Goal: Information Seeking & Learning: Check status

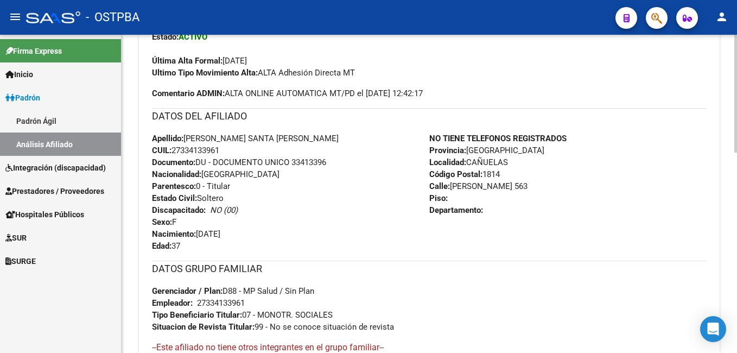
scroll to position [54, 0]
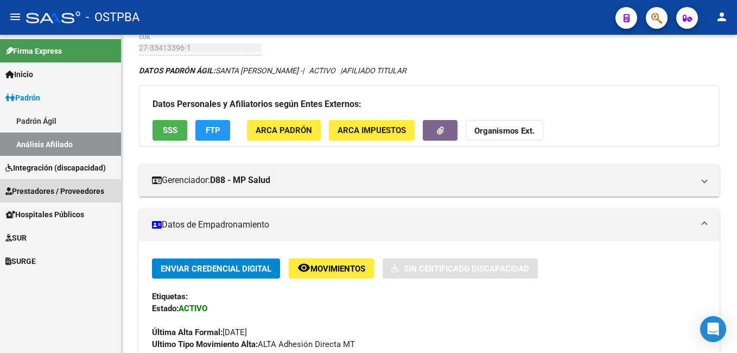
click at [42, 191] on span "Prestadores / Proveedores" at bounding box center [54, 191] width 99 height 12
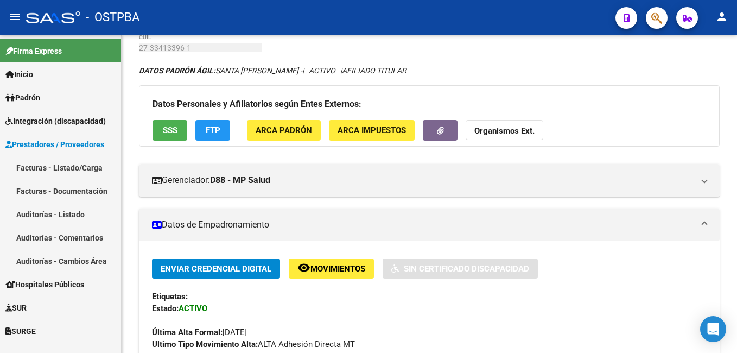
click at [75, 169] on link "Facturas - Listado/Carga" at bounding box center [60, 167] width 121 height 23
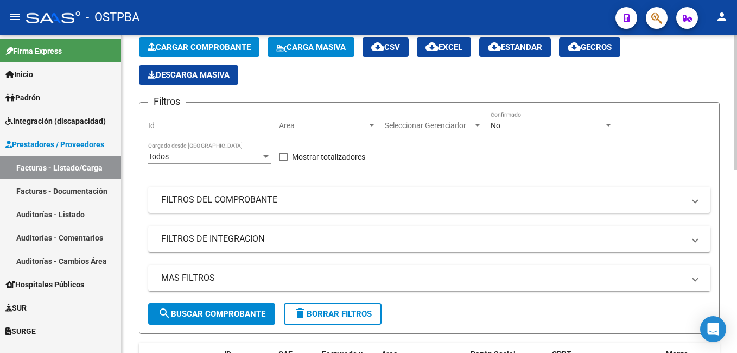
click at [606, 126] on div at bounding box center [608, 125] width 5 height 3
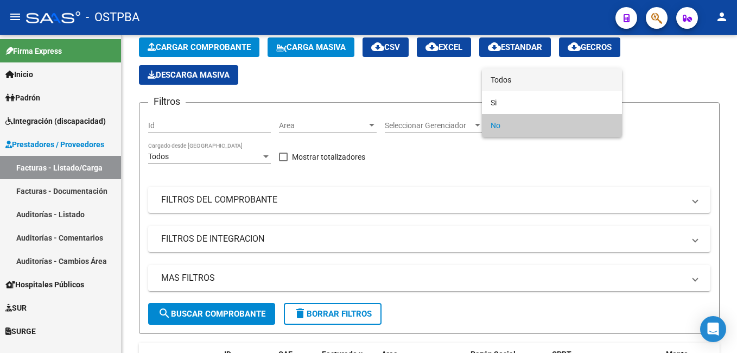
click at [521, 78] on span "Todos" at bounding box center [552, 79] width 123 height 23
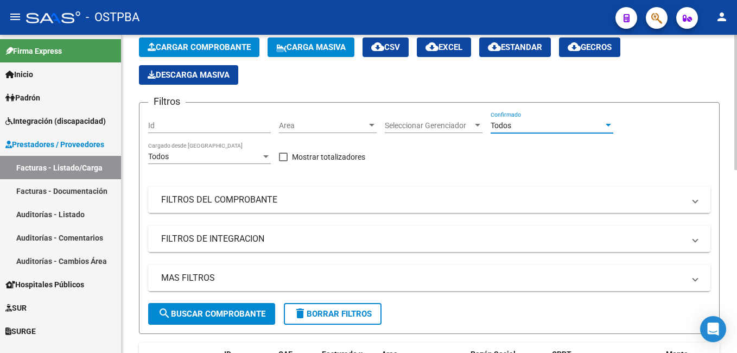
click at [696, 204] on span at bounding box center [695, 200] width 4 height 12
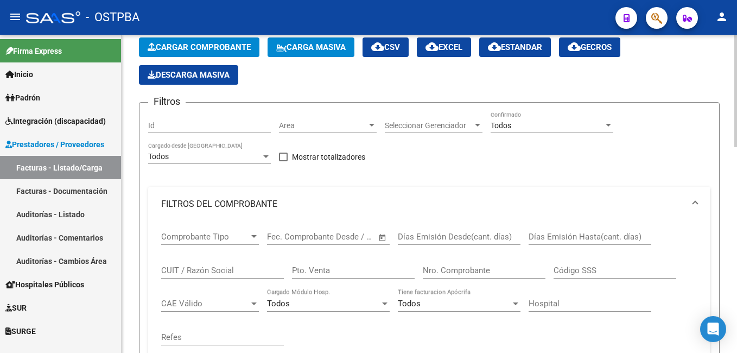
click at [444, 271] on input "Nro. Comprobante" at bounding box center [484, 270] width 123 height 10
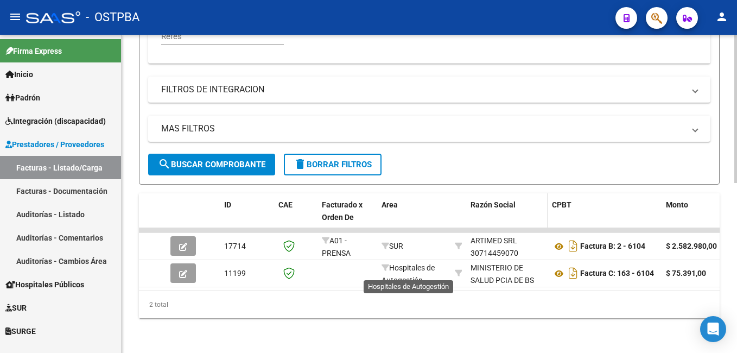
scroll to position [364, 0]
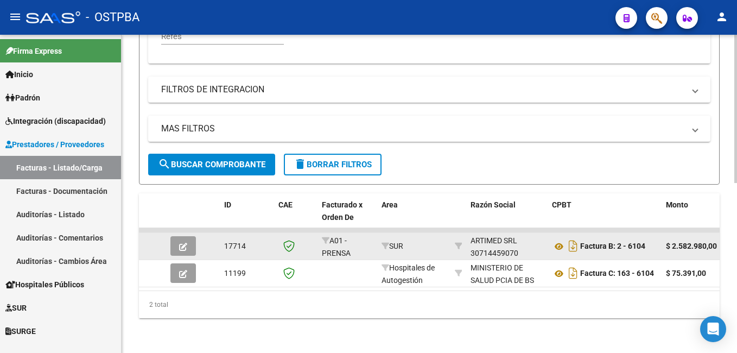
type input "6104"
click at [186, 241] on span "button" at bounding box center [183, 246] width 8 height 10
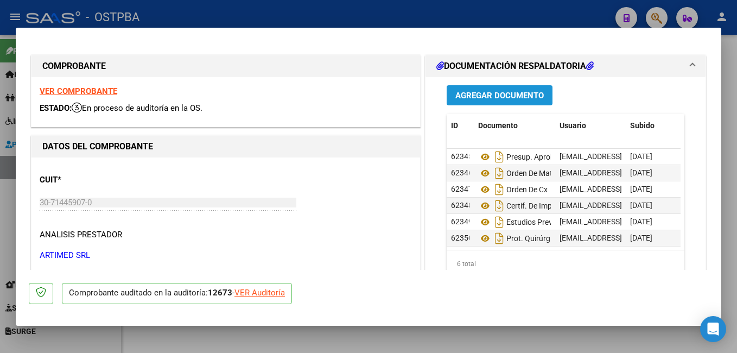
click at [513, 87] on button "Agregar Documento" at bounding box center [500, 95] width 106 height 20
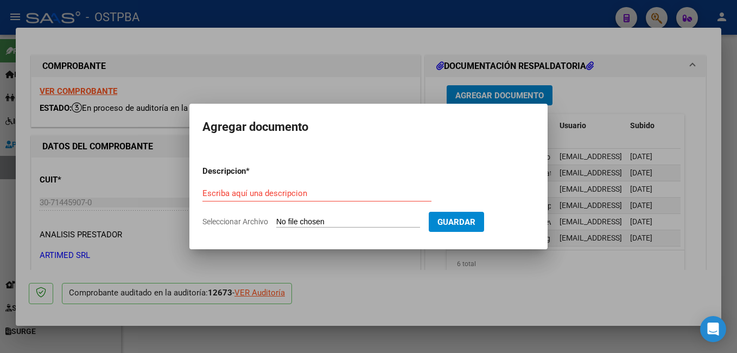
click at [253, 222] on span "Seleccionar Archivo" at bounding box center [235, 221] width 66 height 9
click at [276, 222] on input "Seleccionar Archivo" at bounding box center [348, 222] width 144 height 10
type input "C:\fakepath\Auditoría.pdf"
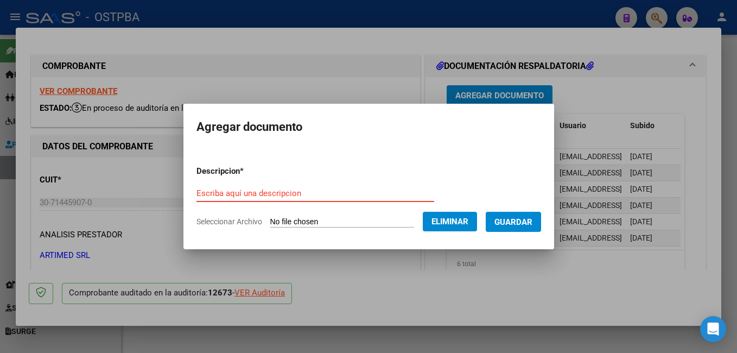
click at [311, 188] on input "Escriba aquí una descripcion" at bounding box center [315, 193] width 238 height 10
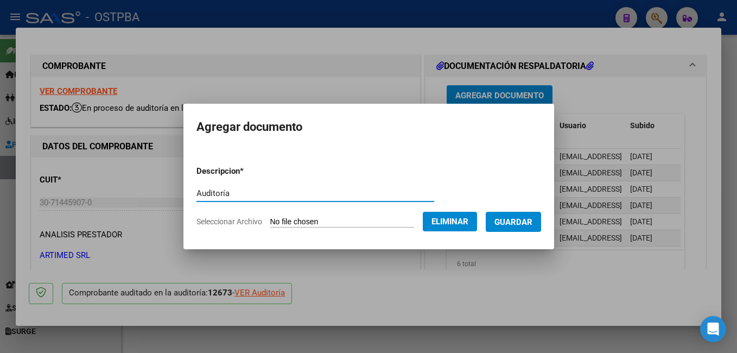
type input "Auditoría"
click at [514, 221] on span "Guardar" at bounding box center [513, 222] width 38 height 10
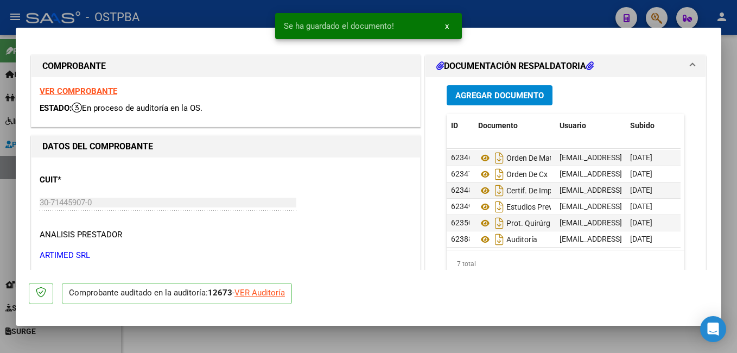
scroll to position [24, 0]
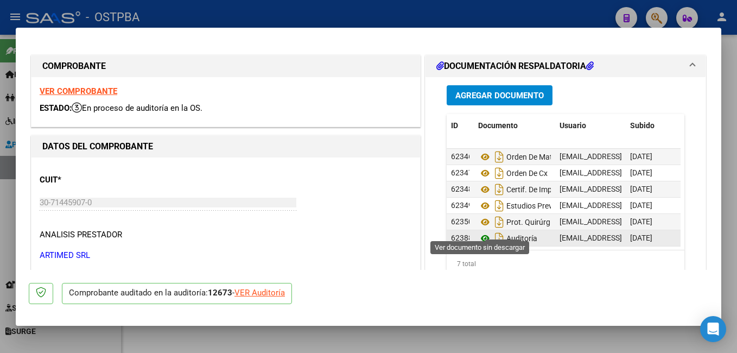
click at [483, 232] on icon at bounding box center [485, 238] width 14 height 13
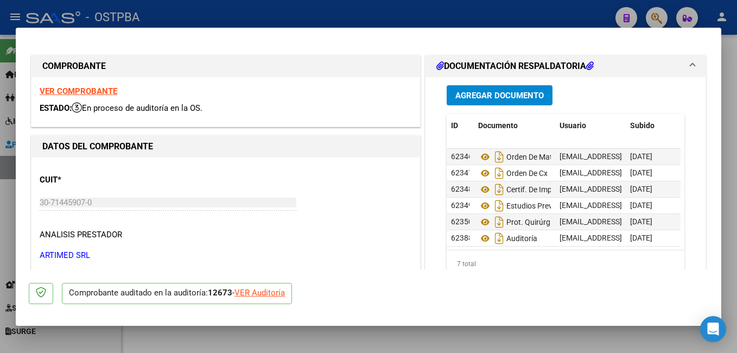
drag, startPoint x: 307, startPoint y: 11, endPoint x: 266, endPoint y: 0, distance: 42.3
click at [303, 9] on div at bounding box center [368, 176] width 737 height 353
type input "$ 0,00"
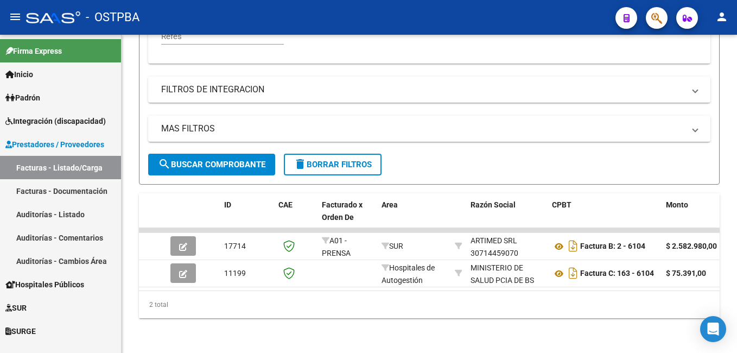
scroll to position [364, 0]
click at [40, 96] on span "Padrón" at bounding box center [22, 98] width 35 height 12
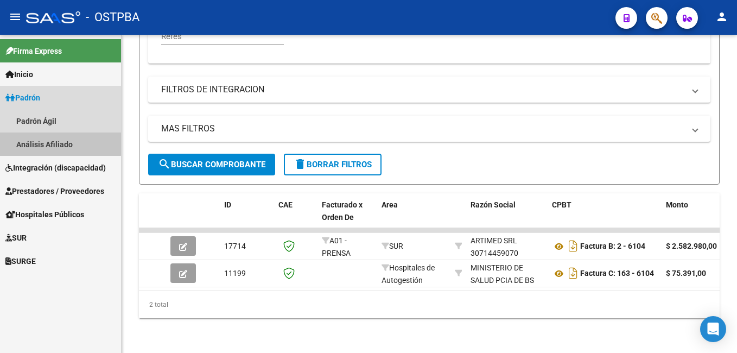
click at [47, 143] on link "Análisis Afiliado" at bounding box center [60, 143] width 121 height 23
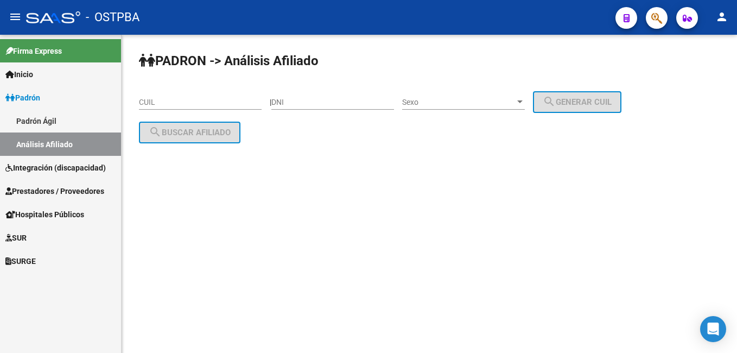
click at [301, 96] on div "DNI" at bounding box center [332, 99] width 123 height 22
type input "4596583"
click at [523, 103] on div at bounding box center [519, 101] width 5 height 3
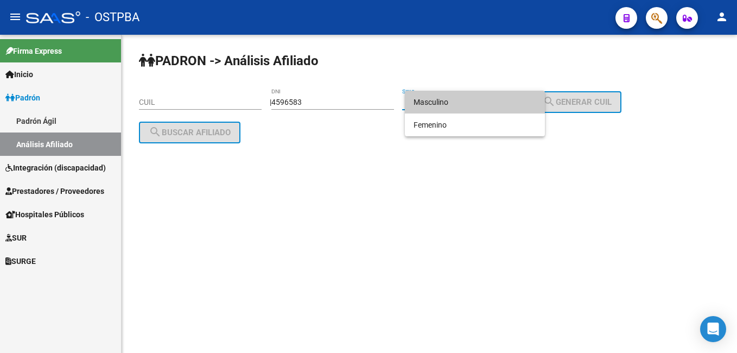
click at [456, 106] on span "Masculino" at bounding box center [474, 102] width 123 height 23
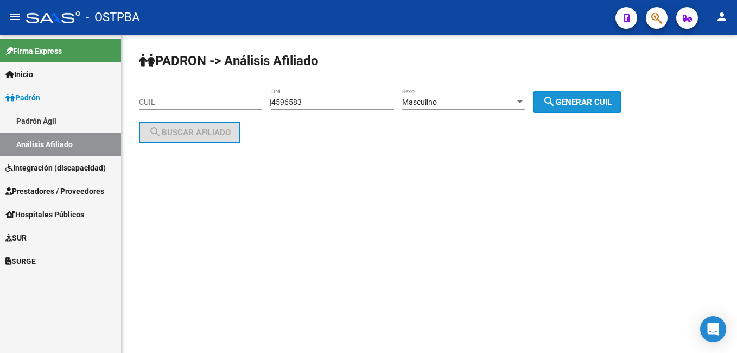
click at [552, 109] on button "search Generar CUIL" at bounding box center [577, 102] width 88 height 22
type input "20-04596583-0"
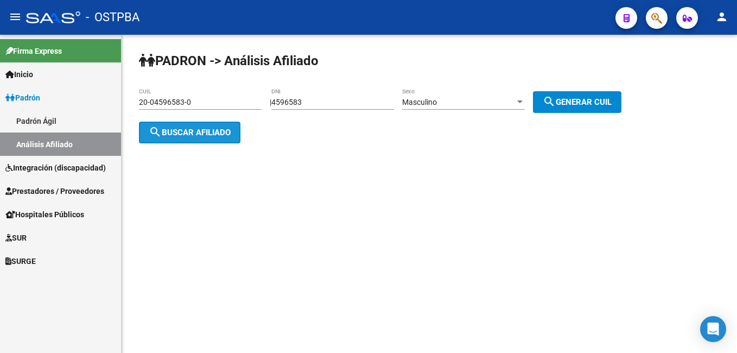
click at [202, 131] on span "search Buscar afiliado" at bounding box center [190, 133] width 82 height 10
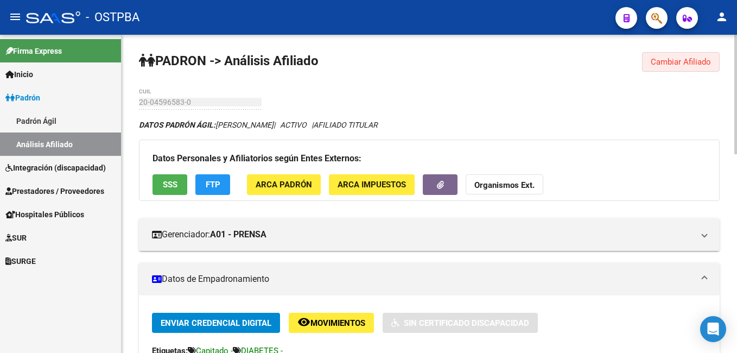
click at [688, 61] on span "Cambiar Afiliado" at bounding box center [681, 62] width 60 height 10
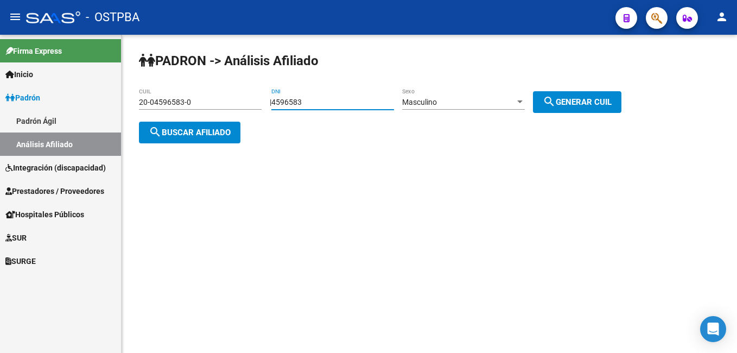
drag, startPoint x: 334, startPoint y: 103, endPoint x: 255, endPoint y: 104, distance: 79.8
click at [255, 104] on app-analisis-afiliado "PADRON -> Análisis Afiliado 20-04596583-0 CUIL | 4596583 DNI Masculino Sexo sea…" at bounding box center [384, 117] width 491 height 39
type input "16250442"
click at [612, 101] on span "search Generar CUIL" at bounding box center [577, 102] width 69 height 10
type input "20-16250442-9"
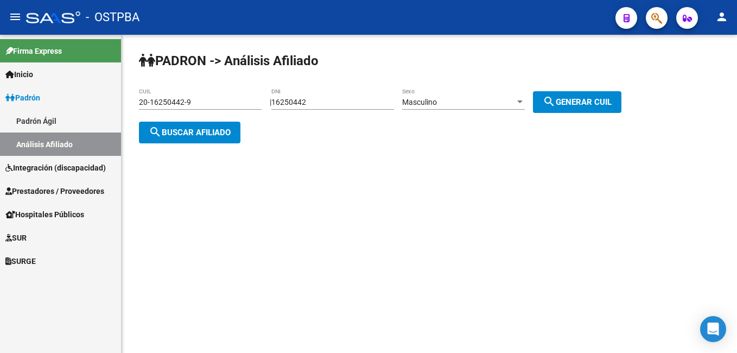
click at [203, 137] on button "search Buscar afiliado" at bounding box center [189, 133] width 101 height 22
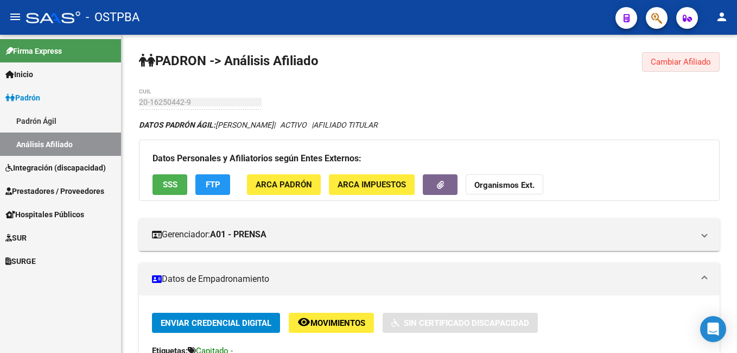
click at [665, 64] on span "Cambiar Afiliado" at bounding box center [681, 62] width 60 height 10
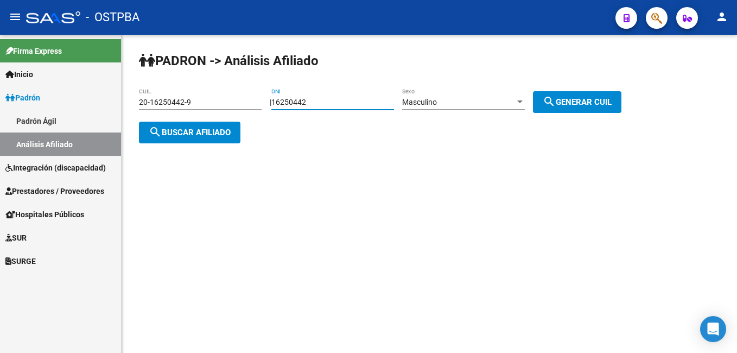
drag, startPoint x: 338, startPoint y: 100, endPoint x: 263, endPoint y: 103, distance: 75.5
click at [263, 103] on app-analisis-afiliado "PADRON -> Análisis Afiliado 20-16250442-9 CUIL | 16250442 DNI Masculino Sexo se…" at bounding box center [384, 117] width 491 height 39
type input "42309537"
click at [523, 103] on div at bounding box center [519, 101] width 5 height 3
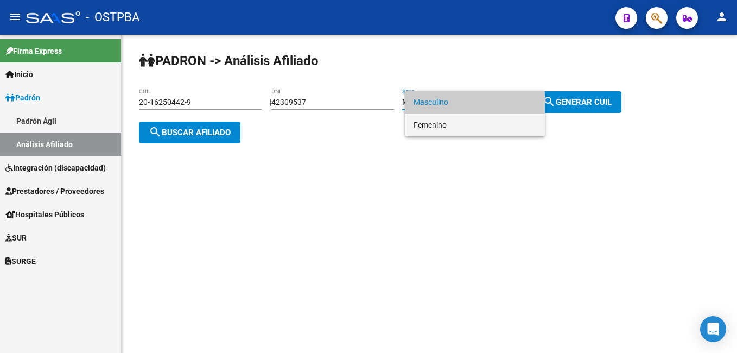
click at [454, 121] on span "Femenino" at bounding box center [474, 124] width 123 height 23
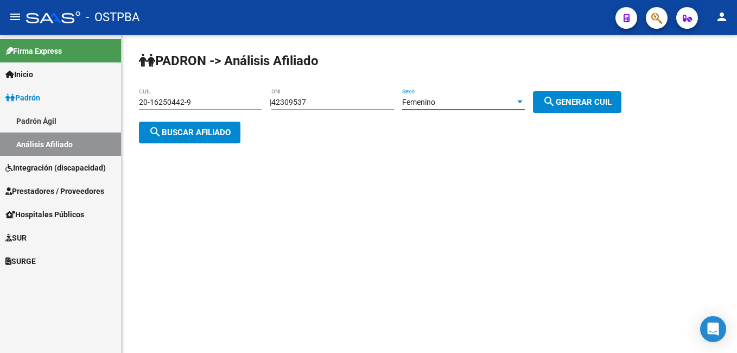
click at [575, 107] on button "search Generar CUIL" at bounding box center [577, 102] width 88 height 22
type input "27-42309537-2"
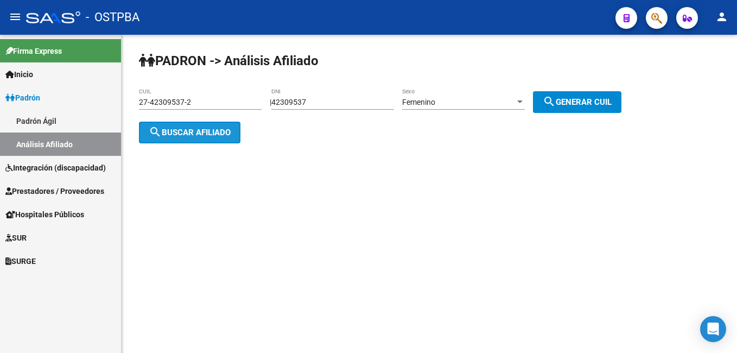
click at [156, 135] on mat-icon "search" at bounding box center [155, 131] width 13 height 13
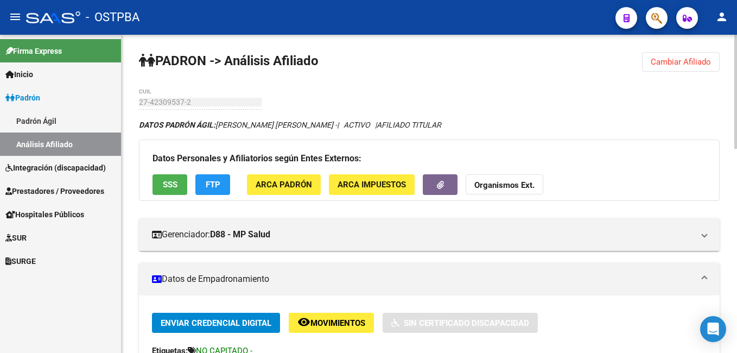
click at [670, 58] on span "Cambiar Afiliado" at bounding box center [681, 62] width 60 height 10
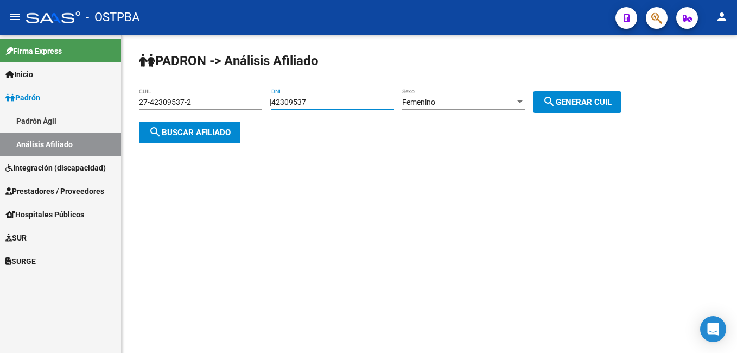
drag, startPoint x: 325, startPoint y: 98, endPoint x: 259, endPoint y: 105, distance: 66.0
click at [259, 105] on app-analisis-afiliado "PADRON -> Análisis Afiliado 27-42309537-2 CUIL | 42309537 DNI Femenino Sexo sea…" at bounding box center [384, 117] width 491 height 39
type input "16250442"
click at [525, 104] on div at bounding box center [520, 102] width 10 height 9
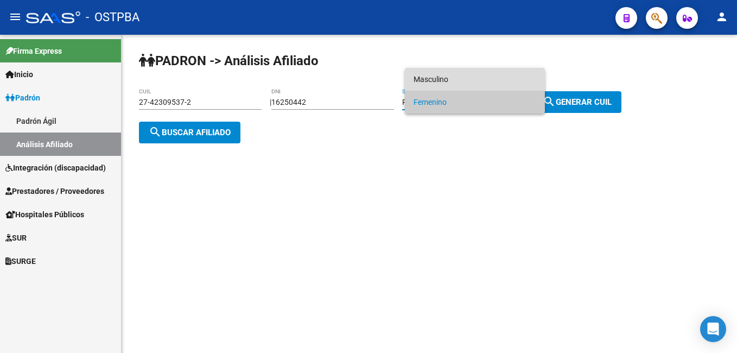
click at [458, 82] on span "Masculino" at bounding box center [474, 79] width 123 height 23
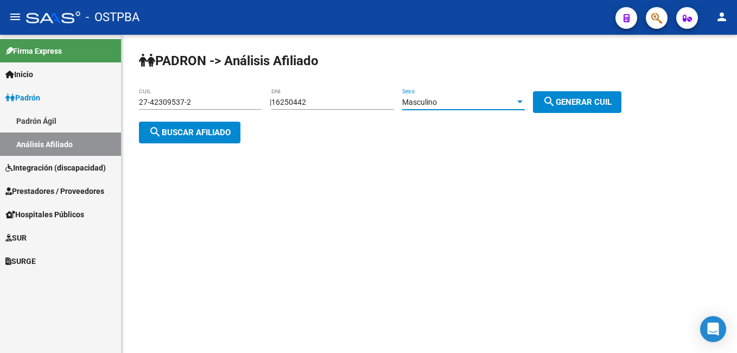
click at [556, 104] on mat-icon "search" at bounding box center [549, 101] width 13 height 13
type input "20-16250442-9"
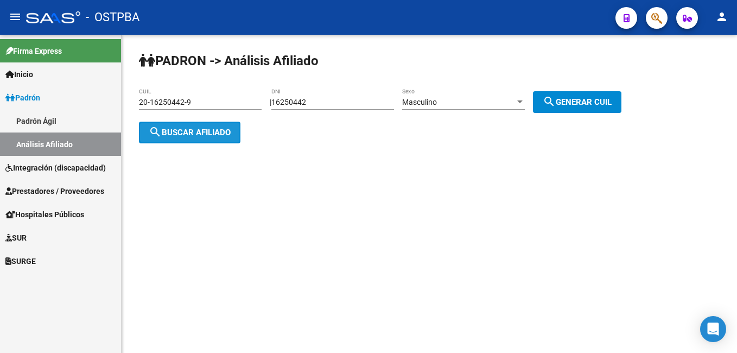
click at [237, 138] on button "search Buscar afiliado" at bounding box center [189, 133] width 101 height 22
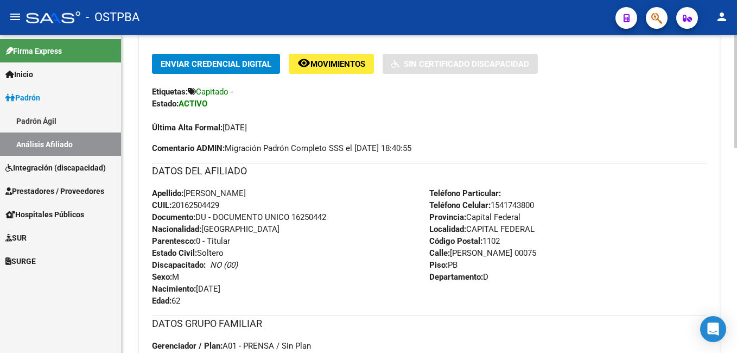
scroll to position [271, 0]
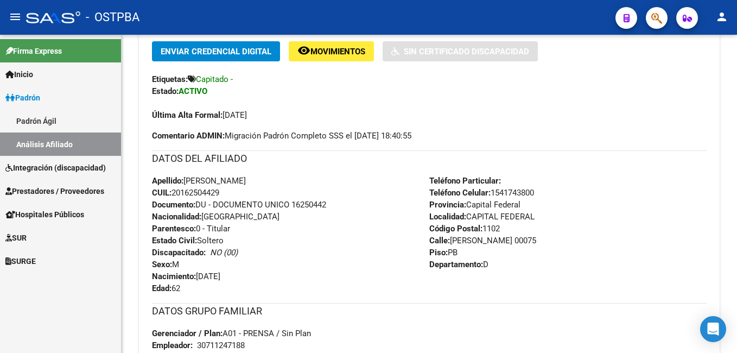
click at [347, 16] on div "- OSTPBA" at bounding box center [316, 17] width 581 height 24
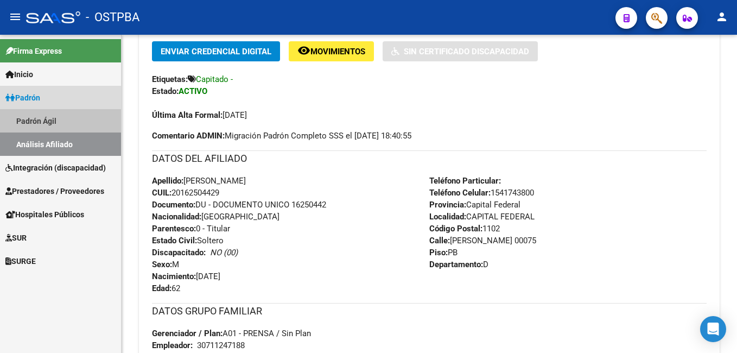
click at [43, 119] on link "Padrón Ágil" at bounding box center [60, 120] width 121 height 23
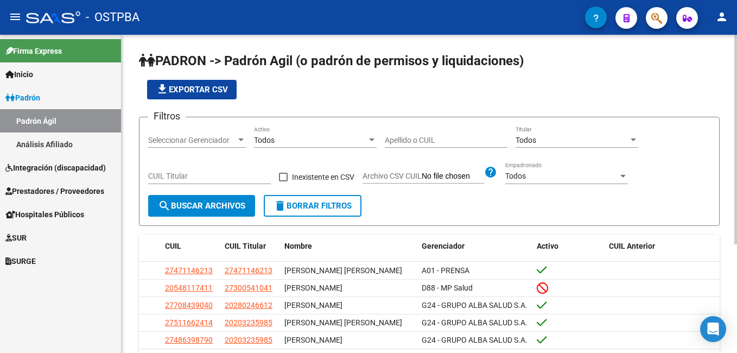
click at [409, 142] on input "Apellido o CUIL" at bounding box center [446, 140] width 123 height 9
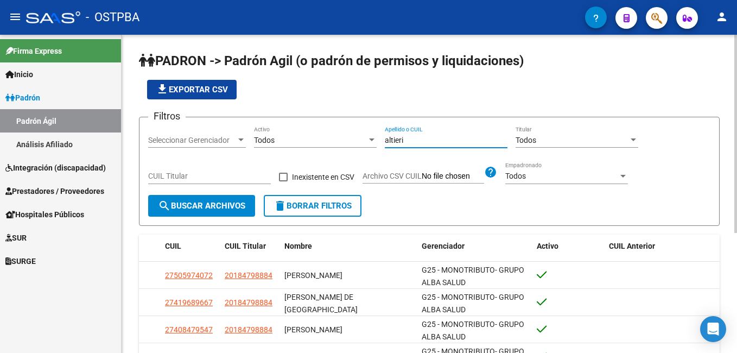
type input "altieri"
click at [241, 140] on div at bounding box center [240, 139] width 5 height 3
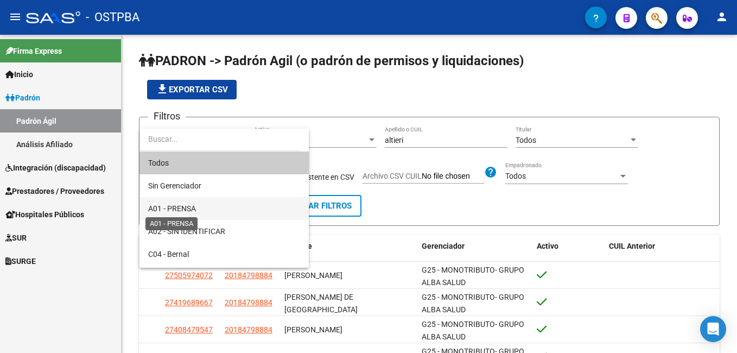
click at [187, 205] on span "A01 - PRENSA" at bounding box center [172, 208] width 48 height 9
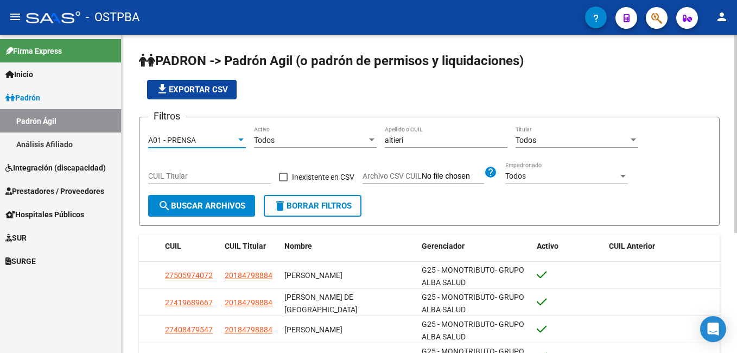
click at [188, 207] on span "search Buscar Archivos" at bounding box center [201, 206] width 87 height 10
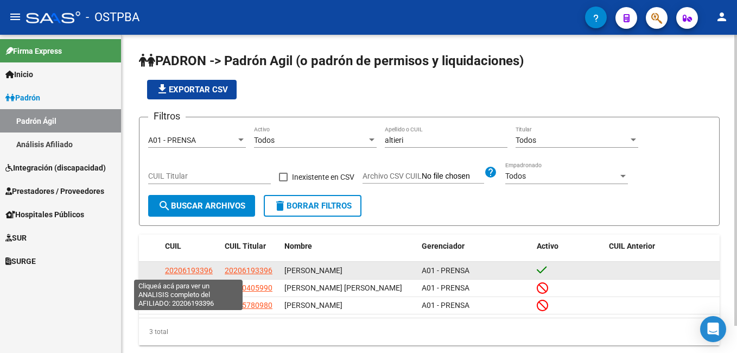
click at [194, 267] on span "20206193396" at bounding box center [189, 270] width 48 height 9
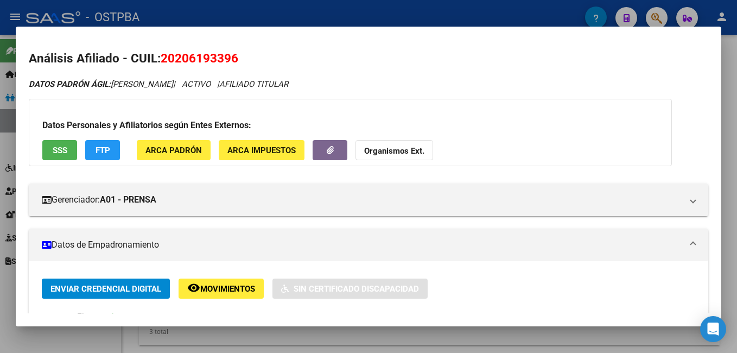
click at [225, 21] on div at bounding box center [368, 176] width 737 height 353
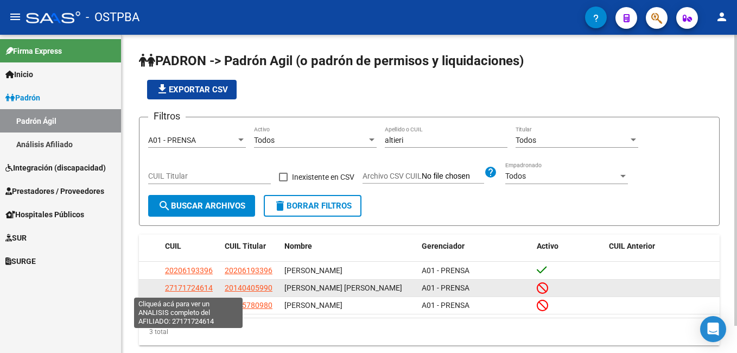
click at [199, 290] on span "27171724614" at bounding box center [189, 287] width 48 height 9
type textarea "27171724614"
